Goal: Task Accomplishment & Management: Use online tool/utility

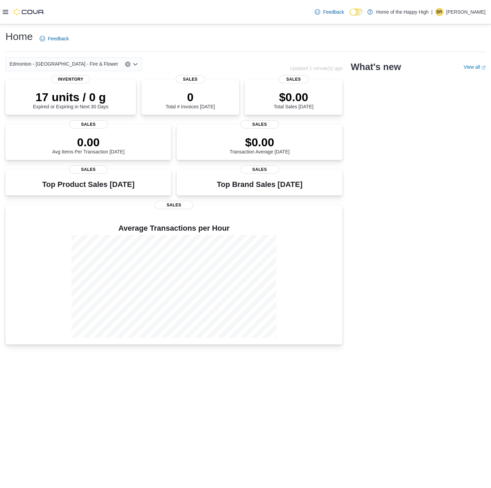
click at [4, 12] on icon at bounding box center [5, 11] width 5 height 5
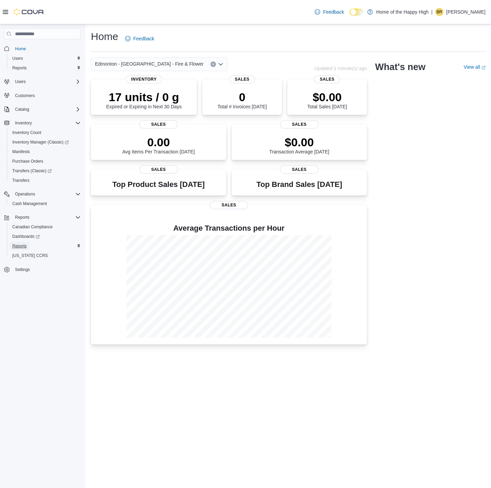
click at [15, 244] on span "Reports" at bounding box center [19, 245] width 14 height 5
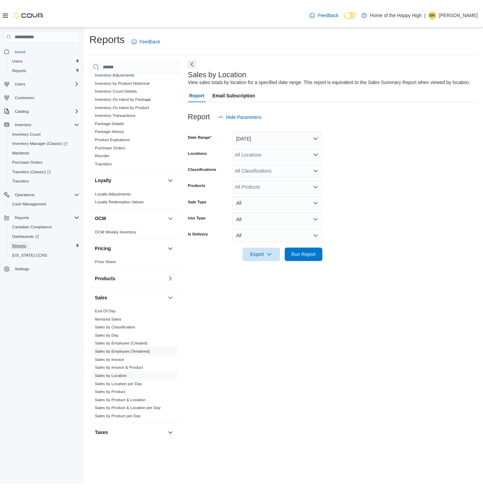
scroll to position [243, 0]
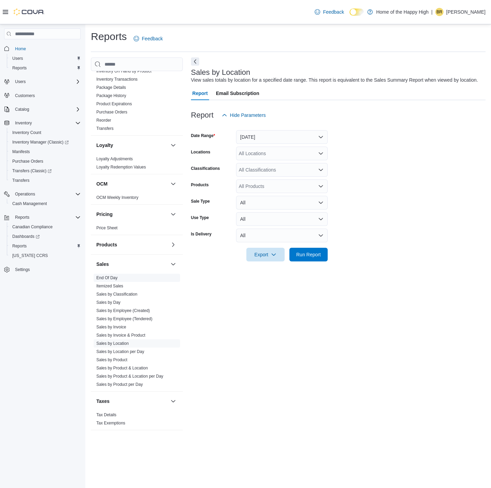
click at [118, 276] on span "End Of Day" at bounding box center [137, 278] width 86 height 8
click at [106, 277] on link "End Of Day" at bounding box center [106, 277] width 21 height 5
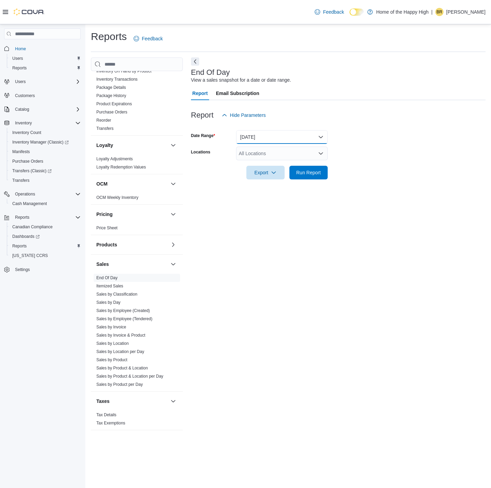
click at [252, 139] on button "[DATE]" at bounding box center [282, 137] width 92 height 14
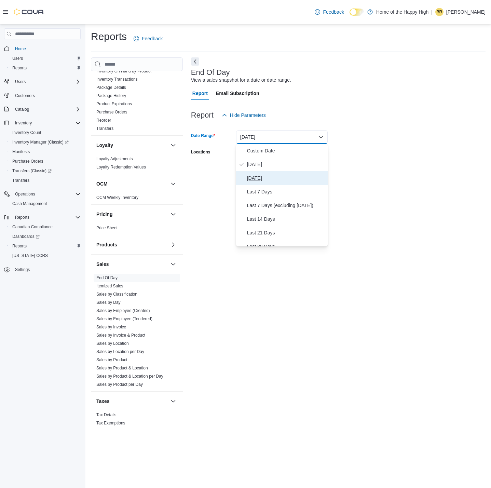
click at [255, 175] on span "[DATE]" at bounding box center [286, 178] width 78 height 8
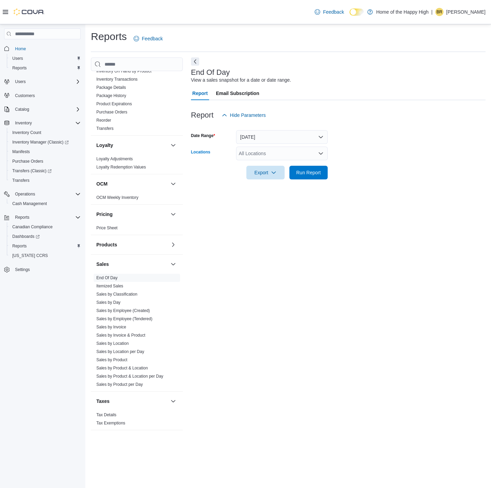
click at [257, 152] on div "All Locations" at bounding box center [282, 154] width 92 height 14
type input "****"
click at [275, 163] on span "Edmonton - [GEOGRAPHIC_DATA] - Fire & Flower" at bounding box center [318, 165] width 109 height 7
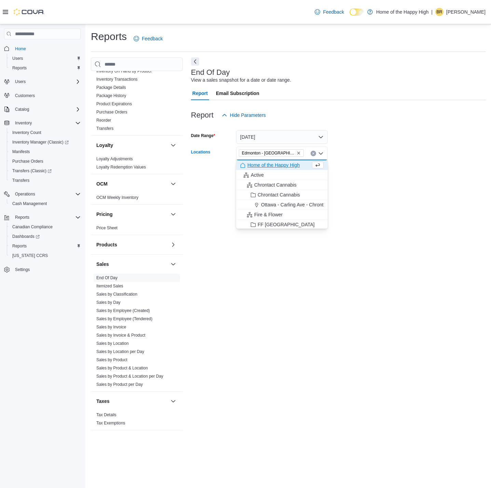
click at [336, 125] on div at bounding box center [338, 126] width 295 height 8
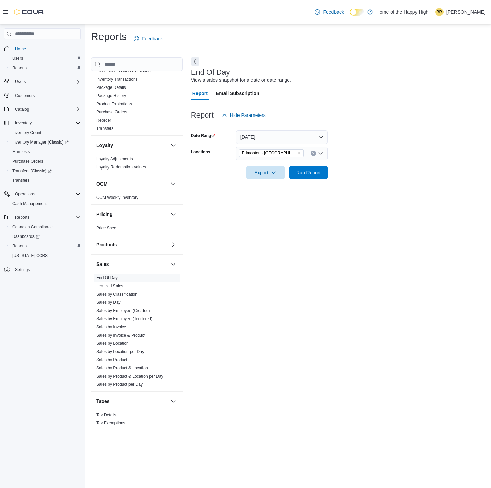
drag, startPoint x: 315, startPoint y: 176, endPoint x: 304, endPoint y: 160, distance: 19.0
click at [315, 174] on span "Run Report" at bounding box center [308, 173] width 30 height 14
